Goal: Use online tool/utility: Utilize a website feature to perform a specific function

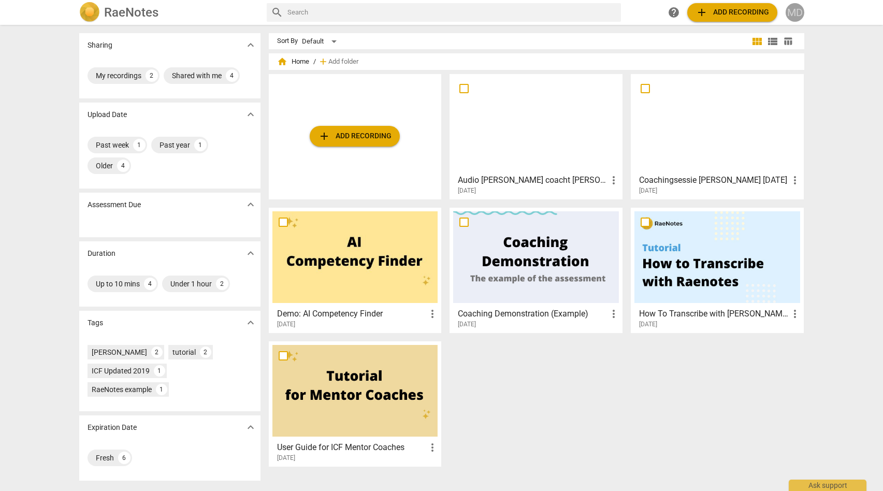
click at [794, 12] on div "MD" at bounding box center [795, 12] width 19 height 19
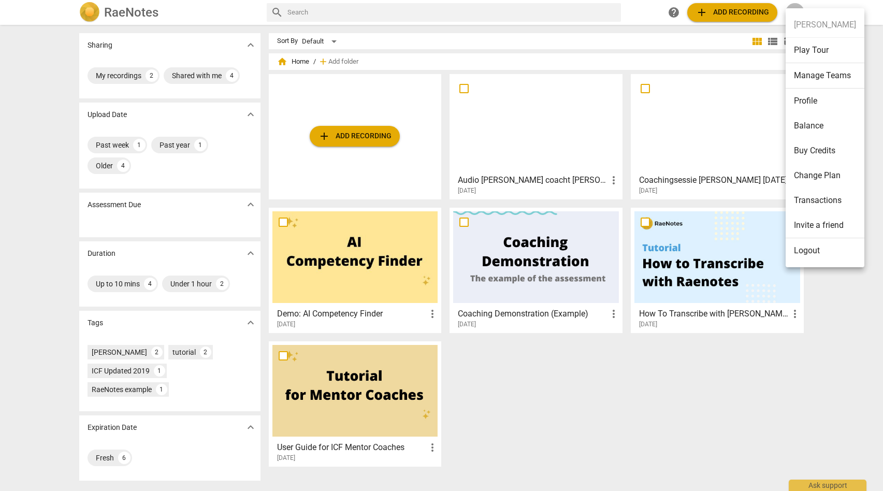
click at [648, 36] on div at bounding box center [441, 245] width 883 height 491
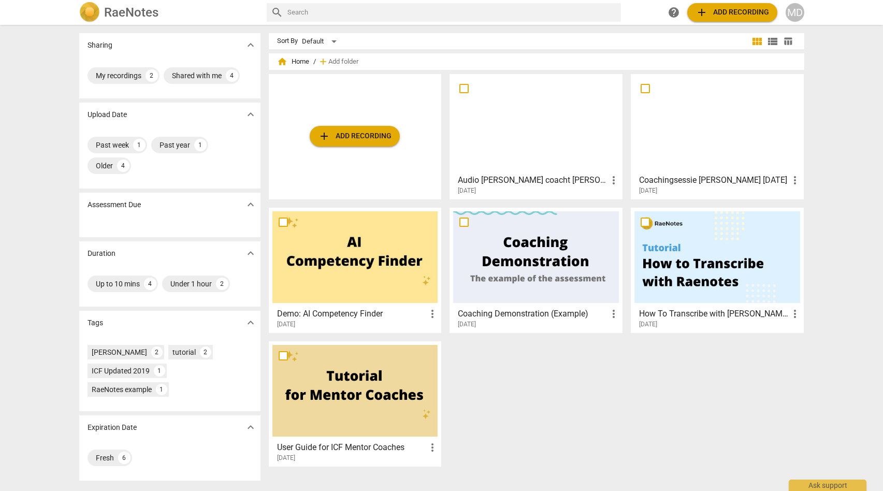
click at [338, 137] on span "add Add recording" at bounding box center [355, 136] width 74 height 12
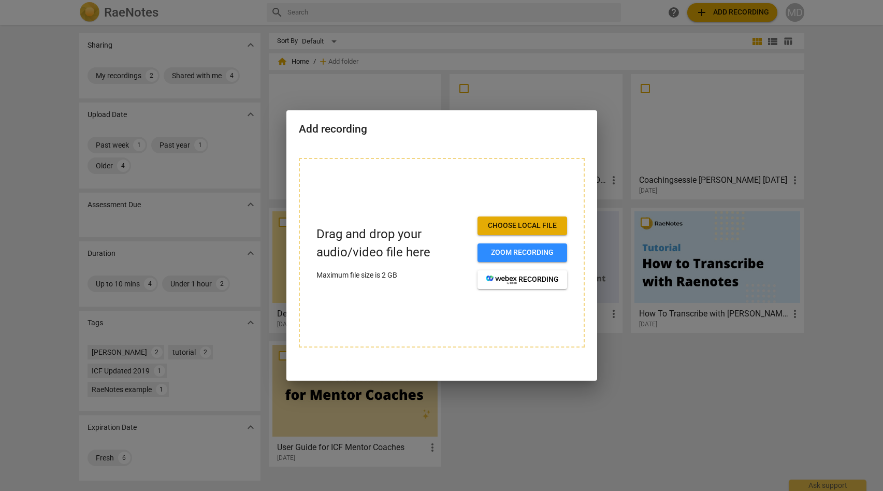
click at [498, 225] on span "Choose local file" at bounding box center [522, 226] width 73 height 10
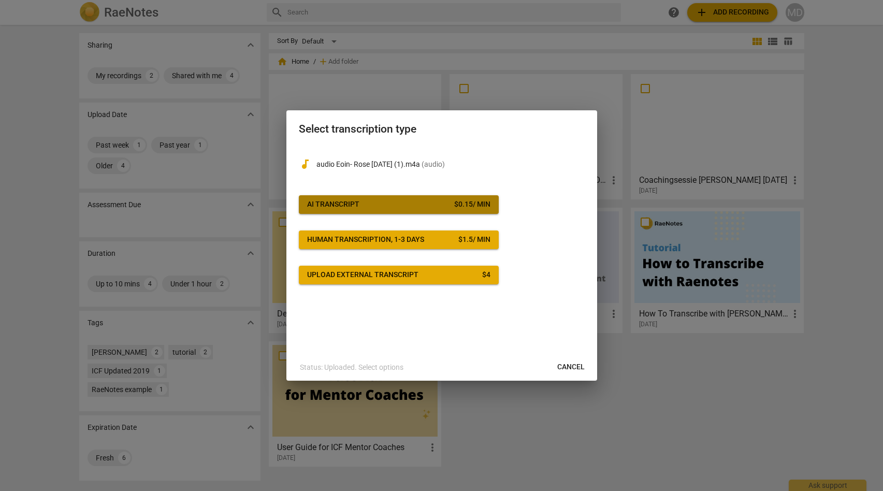
click at [315, 204] on div "AI Transcript" at bounding box center [333, 204] width 52 height 10
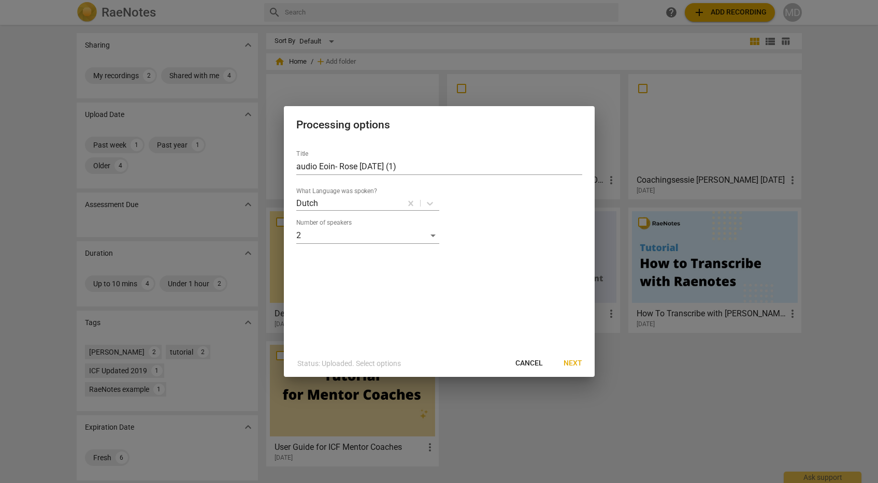
click at [571, 364] on span "Next" at bounding box center [573, 363] width 19 height 10
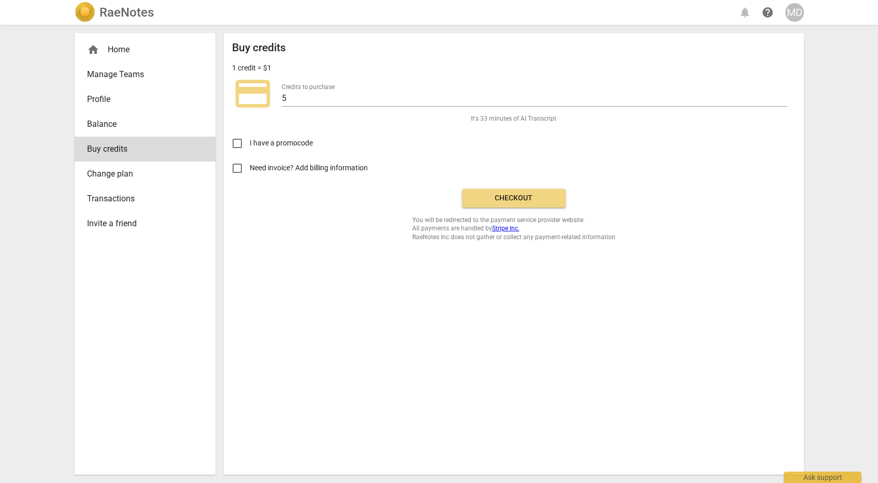
click at [495, 196] on span "Checkout" at bounding box center [513, 198] width 87 height 10
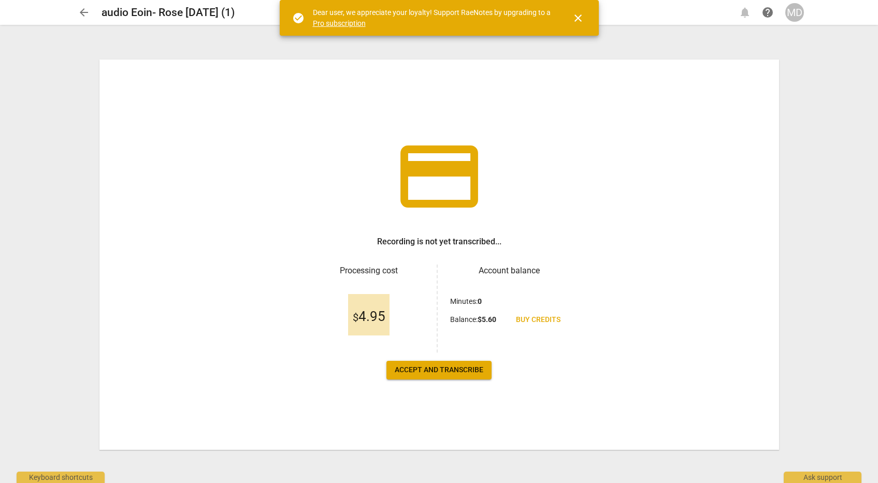
click at [446, 364] on button "Accept and transcribe" at bounding box center [438, 370] width 105 height 19
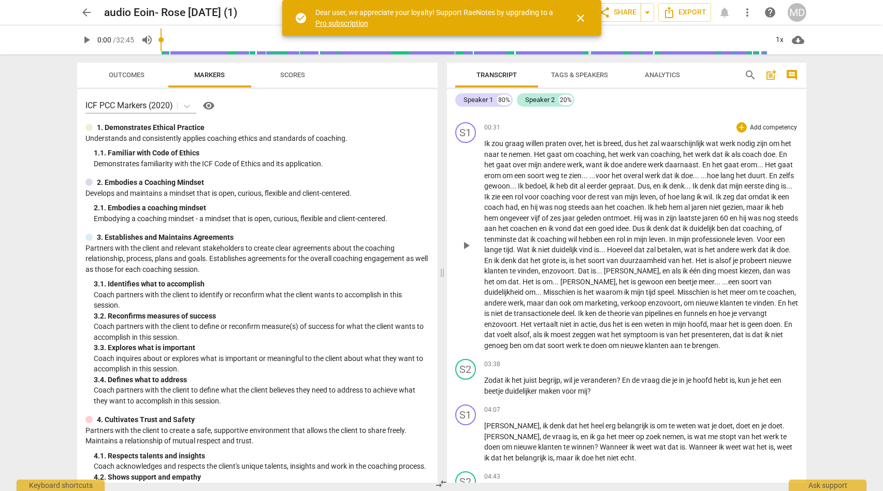
scroll to position [165, 0]
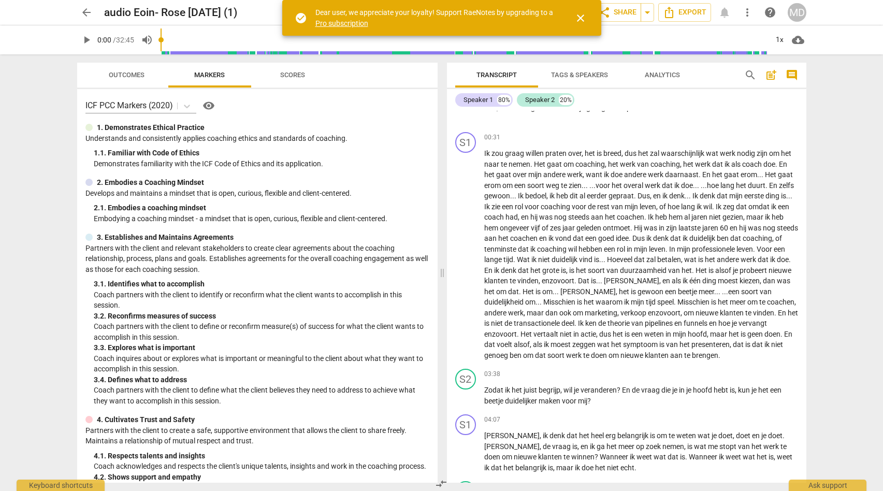
click at [654, 75] on span "Analytics" at bounding box center [662, 75] width 35 height 8
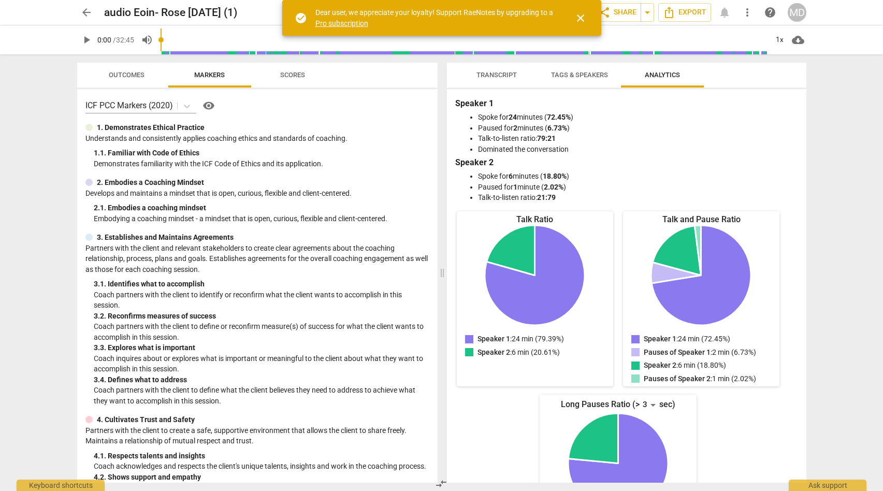
click at [727, 68] on div "Transcript Tags & Speakers Analytics" at bounding box center [626, 75] width 343 height 25
click at [417, 84] on div "Outcomes Markers Scores" at bounding box center [257, 75] width 344 height 25
click at [571, 74] on span "Tags & Speakers" at bounding box center [579, 75] width 57 height 8
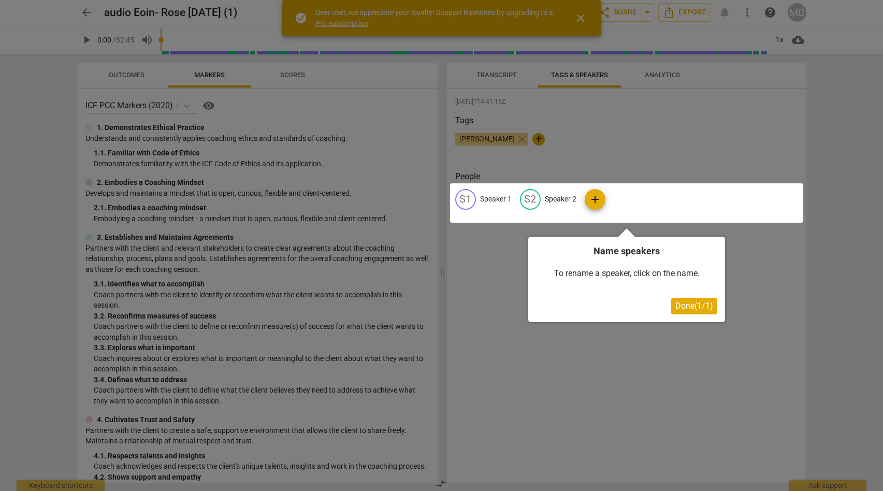
click at [489, 74] on div at bounding box center [441, 245] width 883 height 491
click at [684, 305] on span "Done ( 1 / 1 )" at bounding box center [694, 306] width 38 height 10
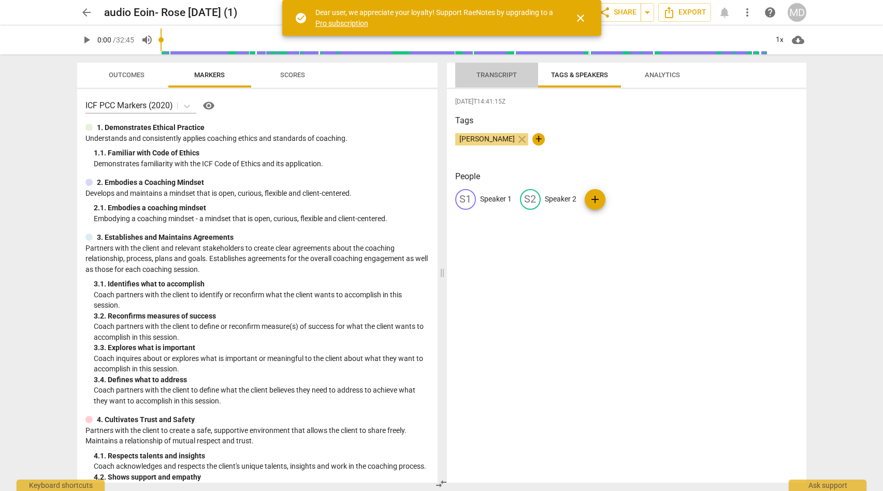
click at [487, 73] on span "Transcript" at bounding box center [497, 75] width 40 height 8
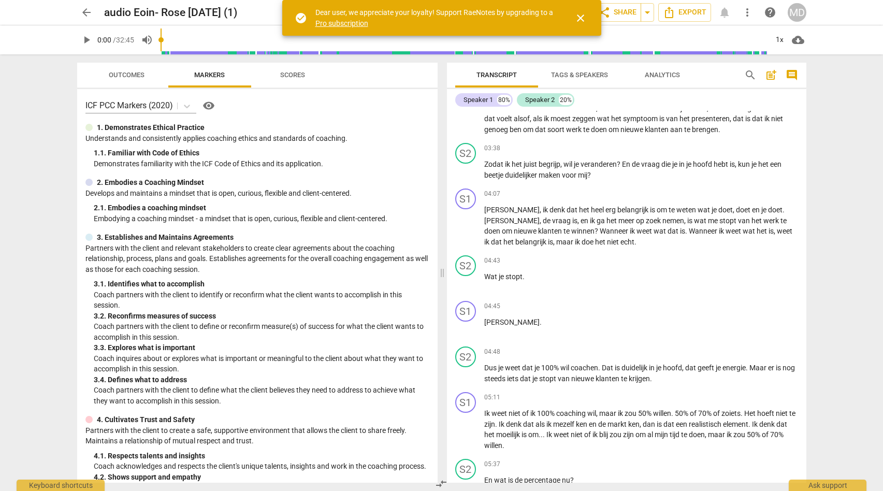
scroll to position [394, 0]
